Goal: Transaction & Acquisition: Purchase product/service

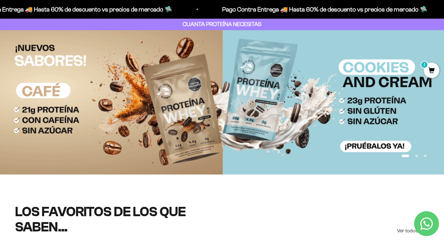
scroll to position [21, 0]
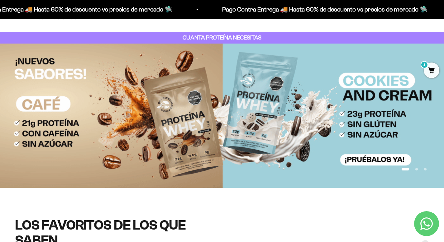
click at [418, 169] on button "Ir al artículo 2" at bounding box center [416, 169] width 2 height 2
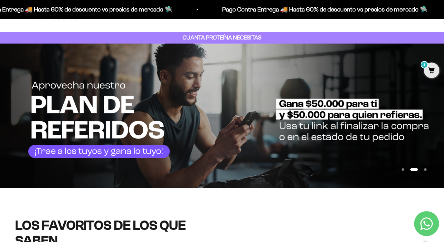
click at [425, 169] on button "Ir al artículo 3" at bounding box center [425, 170] width 2 height 2
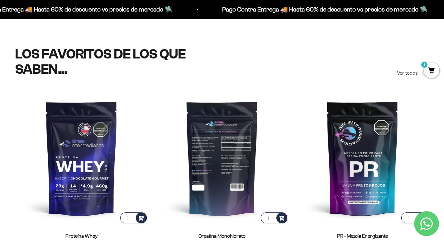
scroll to position [193, 0]
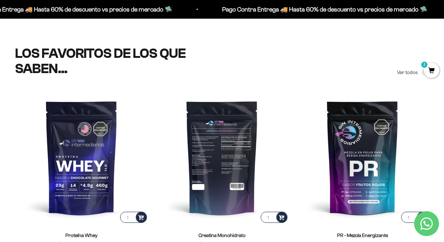
click at [222, 159] on img at bounding box center [221, 157] width 133 height 133
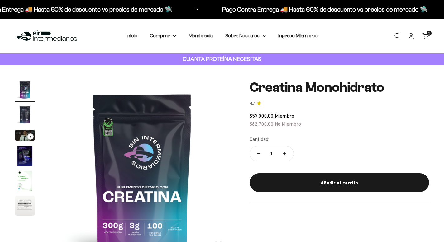
click at [428, 36] on link "Carrito 2 artículos 2" at bounding box center [425, 35] width 7 height 7
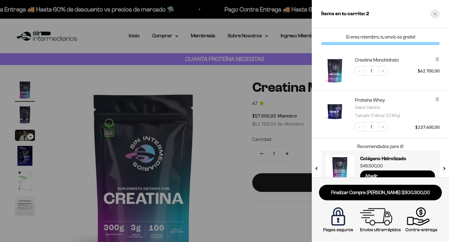
click at [436, 16] on div "Close cart" at bounding box center [434, 13] width 9 height 9
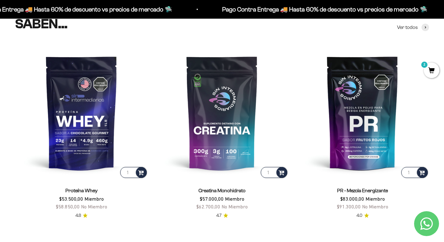
scroll to position [240, 0]
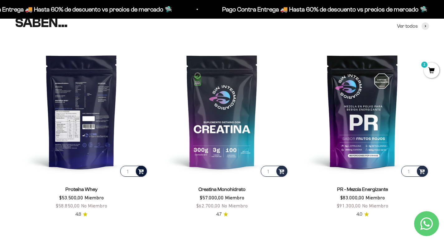
click at [138, 170] on span at bounding box center [141, 171] width 6 height 7
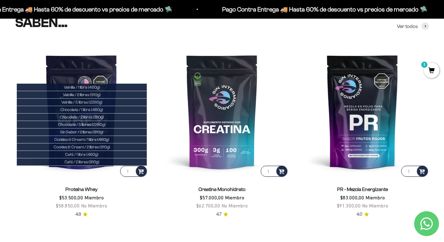
click at [150, 47] on product-list "1 Vainilla / 1 libra (460g) Vainilla / 2 libras (910g) Vainilla / 5 libras (228…" at bounding box center [222, 225] width 414 height 361
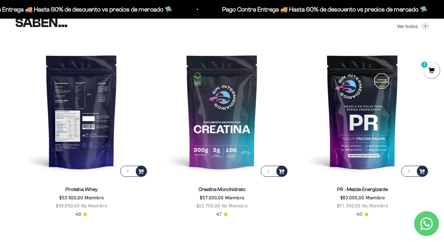
click at [91, 140] on img at bounding box center [81, 111] width 133 height 133
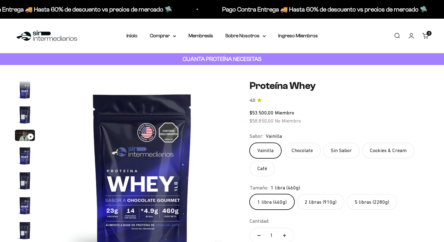
scroll to position [44, 0]
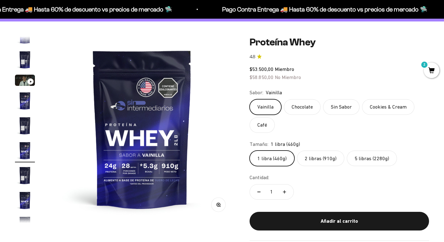
scroll to position [0, 961]
click at [379, 153] on label "5 libras (2280g)" at bounding box center [372, 159] width 50 height 16
click at [250, 151] on input "5 libras (2280g)" at bounding box center [249, 150] width 0 height 0
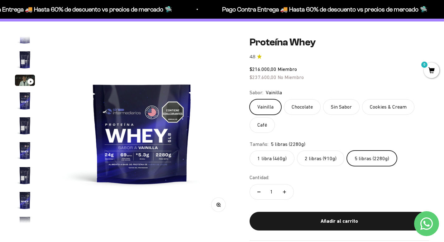
scroll to position [111, 0]
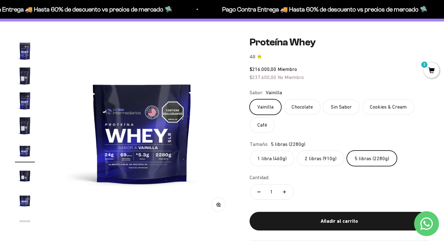
click at [377, 108] on label "Cookies & Cream" at bounding box center [388, 107] width 52 height 16
click at [250, 99] on input "Cookies & Cream" at bounding box center [249, 99] width 0 height 0
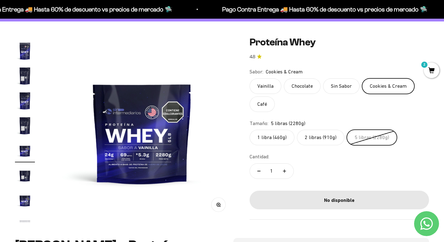
click at [302, 85] on label "Chocolate" at bounding box center [302, 87] width 37 height 16
click at [250, 79] on input "Chocolate" at bounding box center [249, 78] width 0 height 0
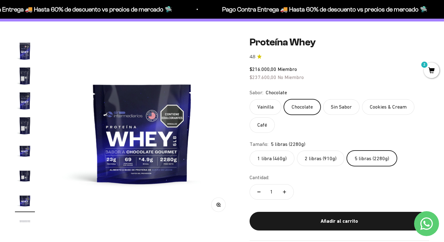
scroll to position [161, 0]
click at [333, 110] on label "Sin Sabor" at bounding box center [341, 107] width 36 height 16
click at [250, 99] on input "Sin Sabor" at bounding box center [249, 99] width 0 height 0
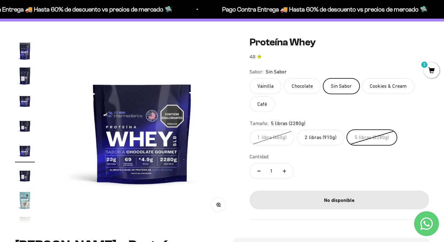
click at [301, 88] on label "Chocolate" at bounding box center [302, 87] width 37 height 16
click at [250, 79] on input "Chocolate" at bounding box center [249, 78] width 0 height 0
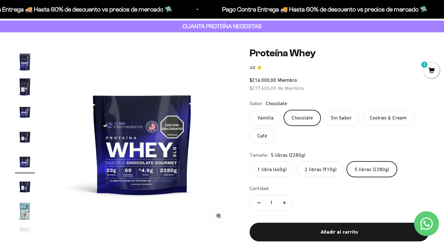
scroll to position [32, 0]
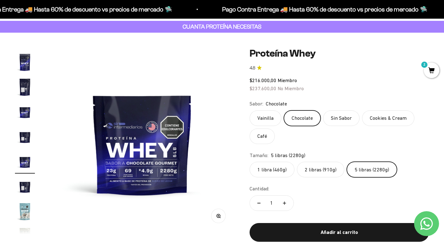
click at [316, 171] on label "2 libras (910g)" at bounding box center [320, 170] width 47 height 16
click at [250, 162] on input "2 libras (910g)" at bounding box center [249, 162] width 0 height 0
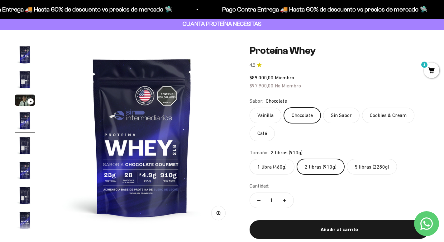
scroll to position [35, 0]
